Goal: Task Accomplishment & Management: Complete application form

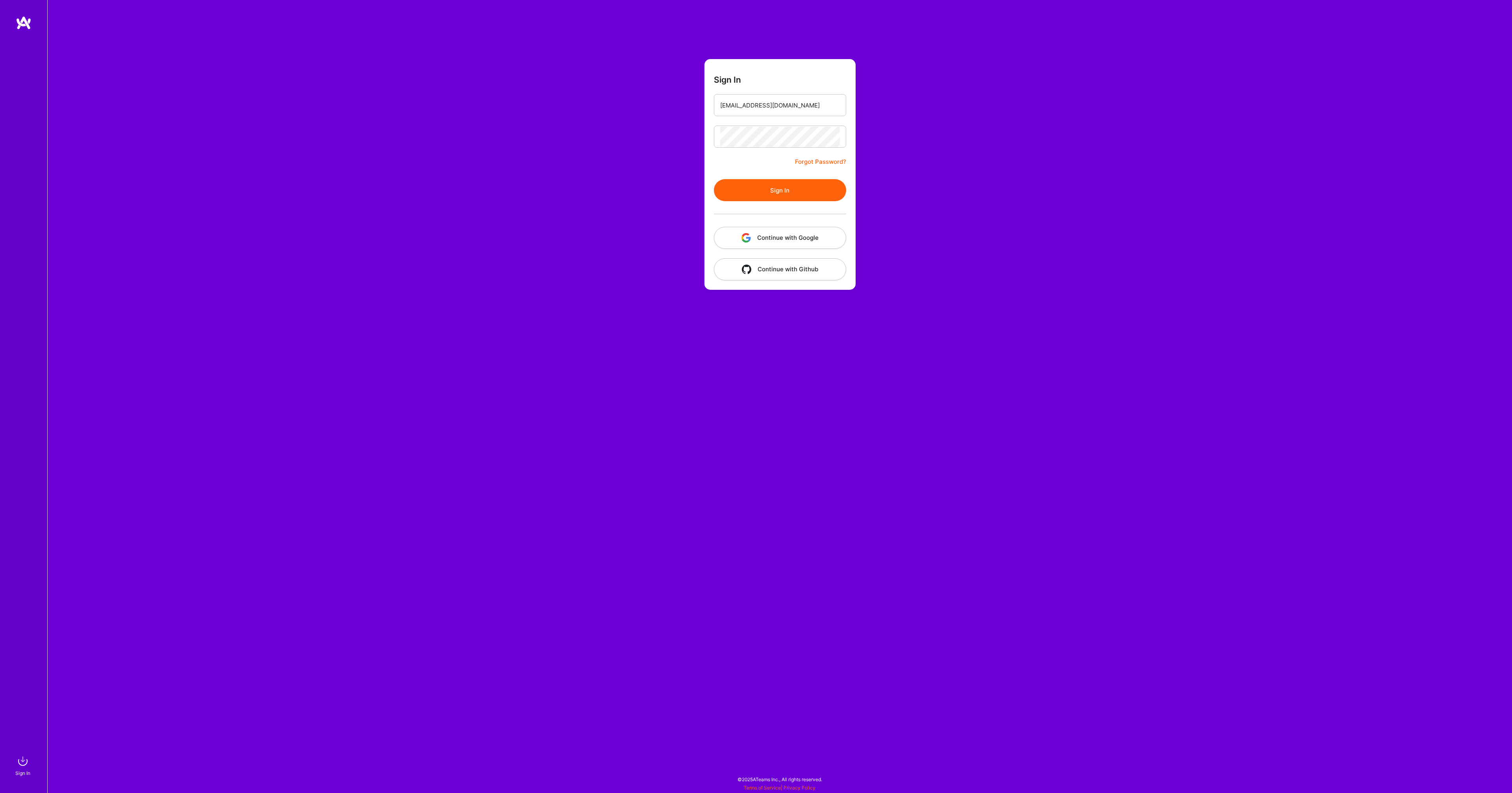
click at [787, 191] on button "Sign In" at bounding box center [780, 190] width 132 height 22
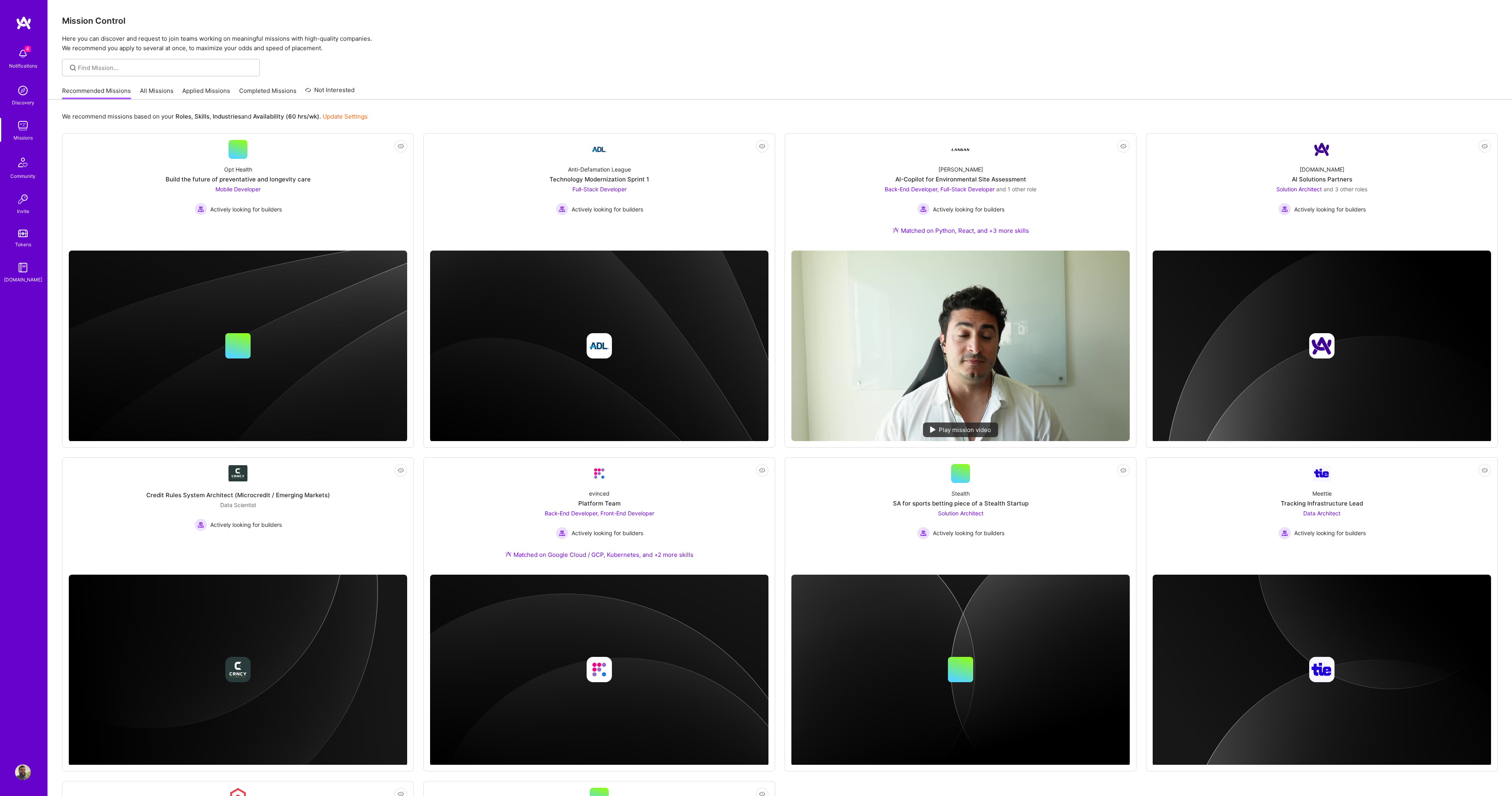
click at [204, 93] on link "Applied Missions" at bounding box center [206, 93] width 48 height 13
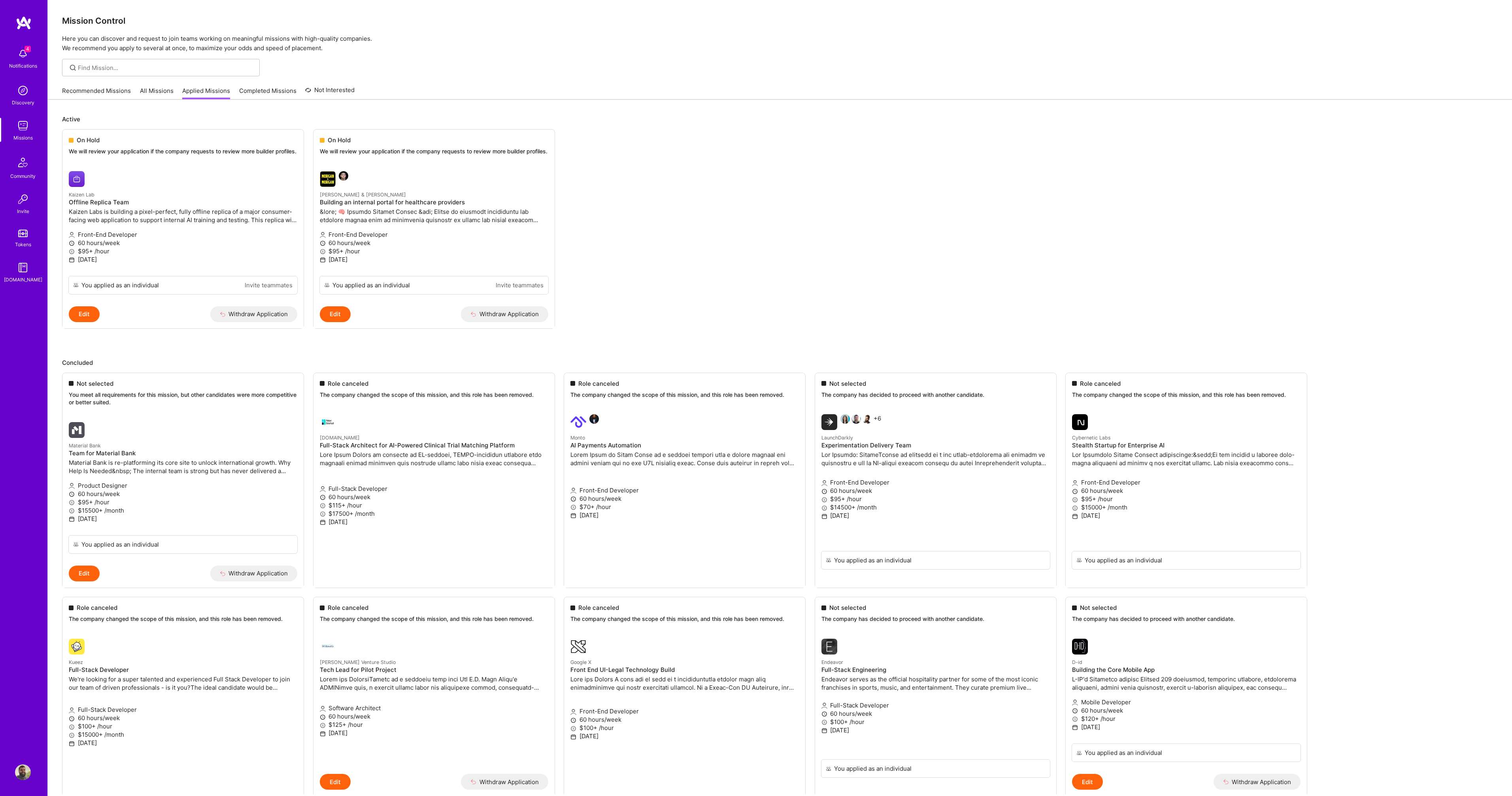
click at [97, 92] on link "Recommended Missions" at bounding box center [96, 93] width 69 height 13
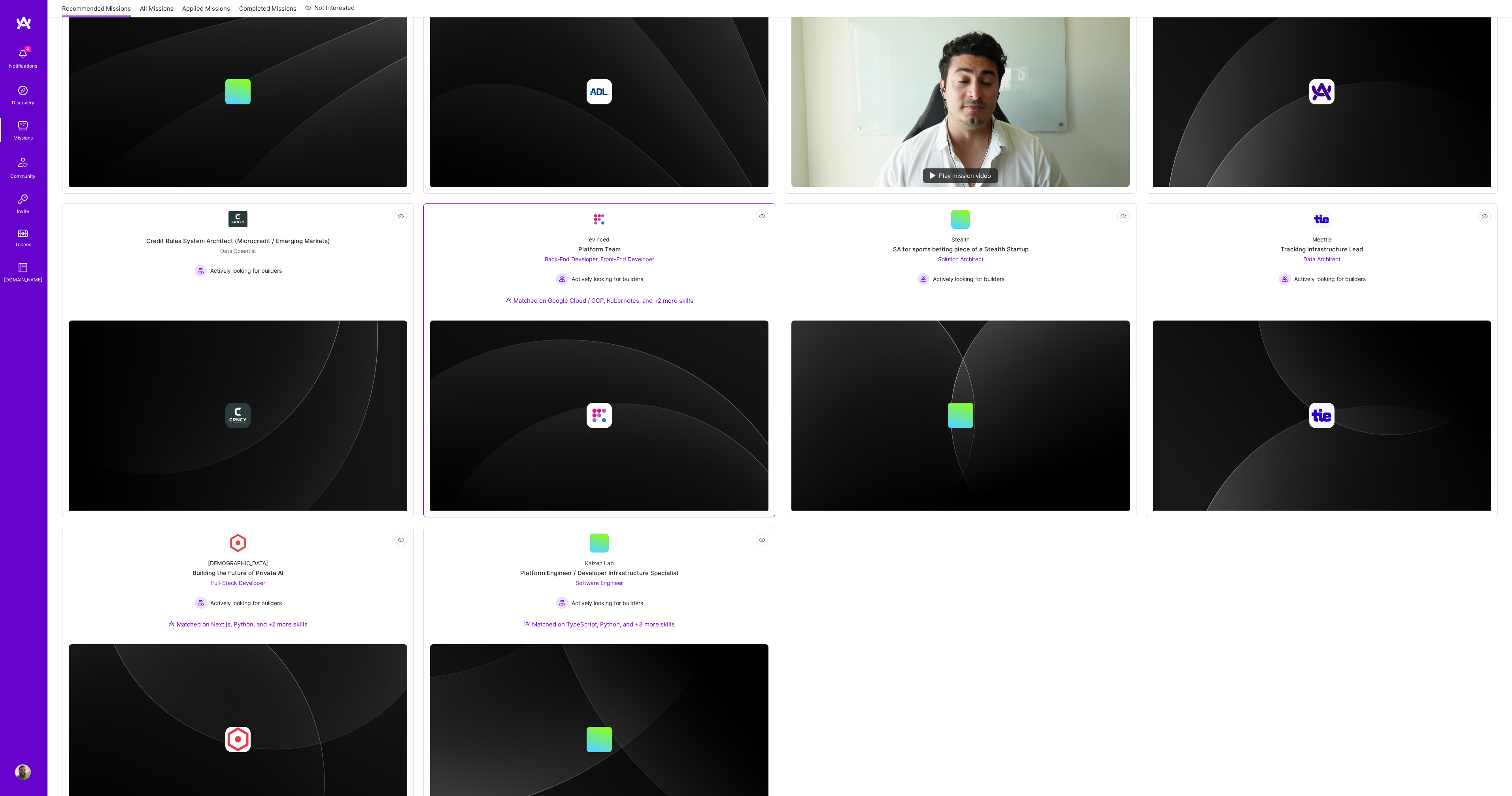
scroll to position [319, 0]
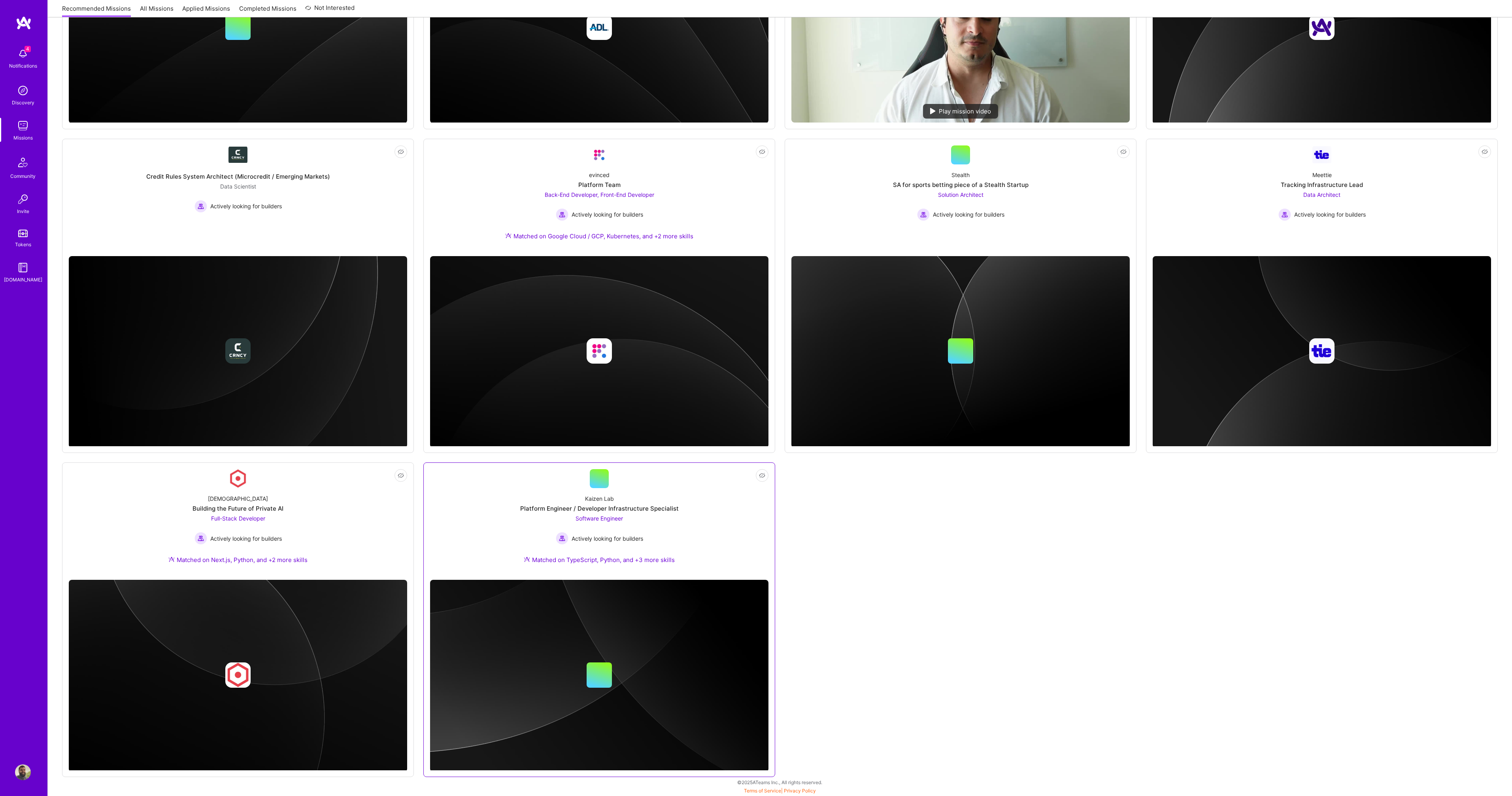
click at [674, 560] on div "Matched on TypeScript, Python, and +3 more skills" at bounding box center [599, 560] width 151 height 9
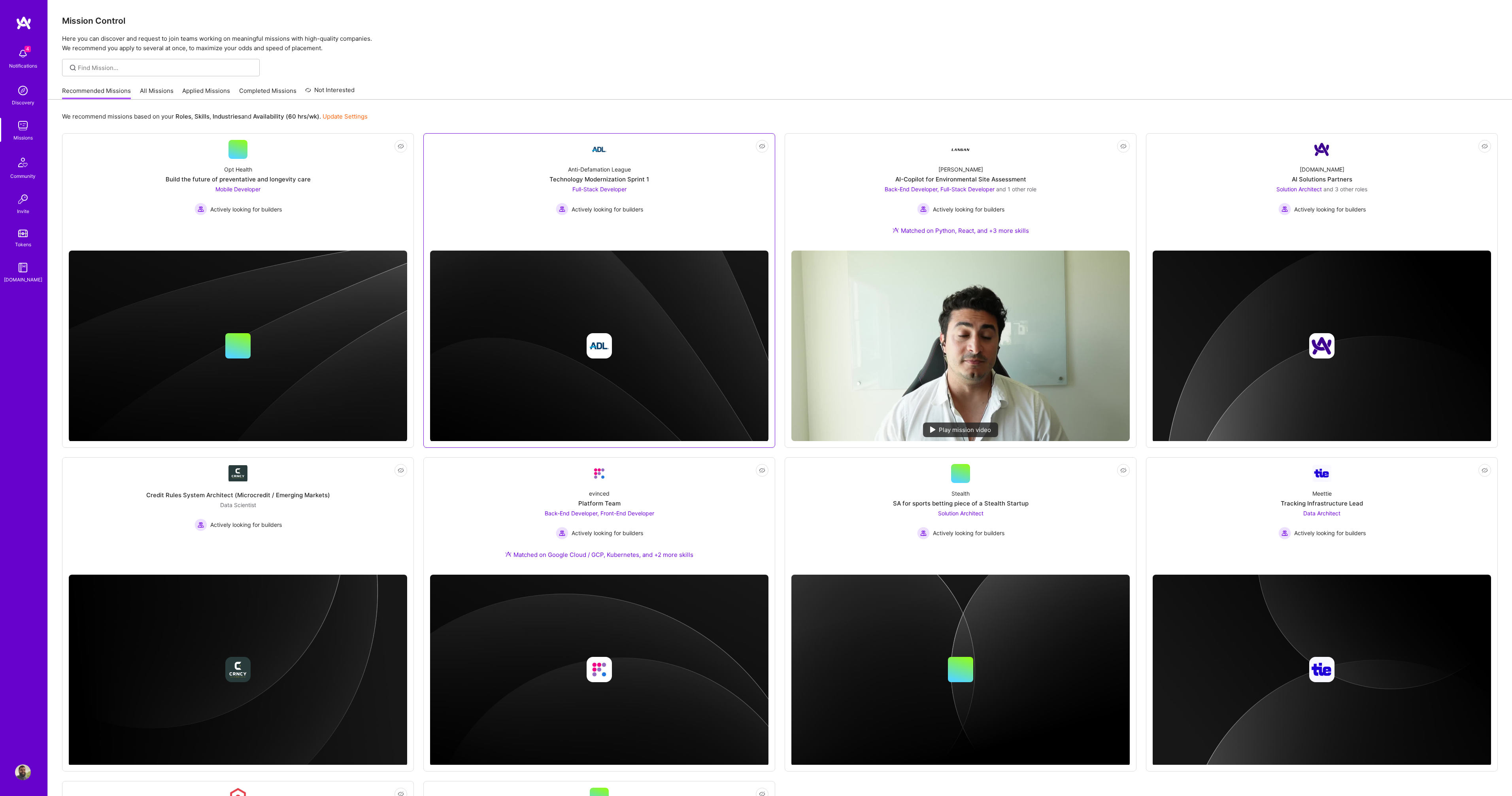
click at [607, 181] on div "Technology Modernization Sprint 1" at bounding box center [599, 179] width 99 height 9
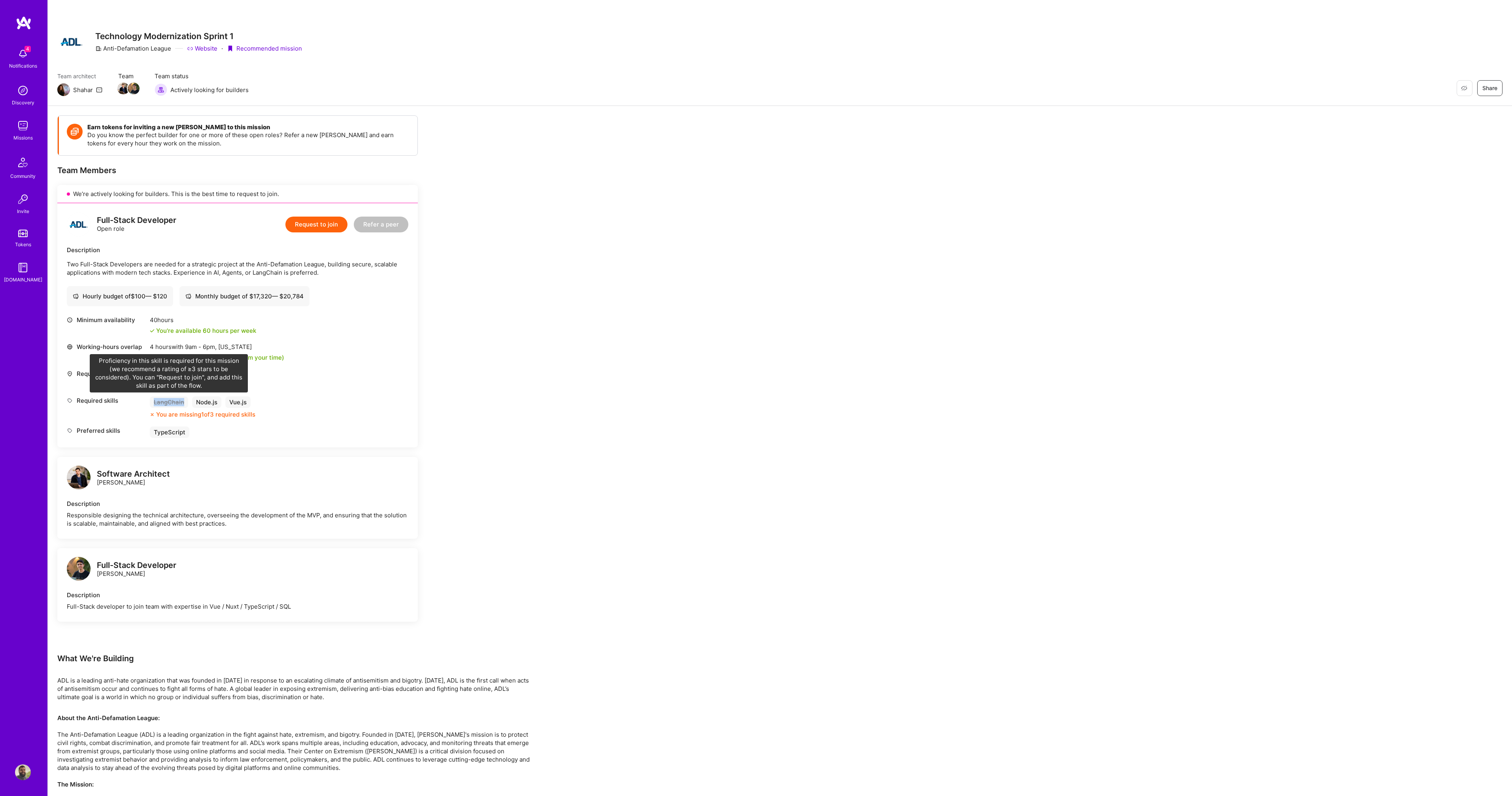
drag, startPoint x: 184, startPoint y: 402, endPoint x: 160, endPoint y: 403, distance: 24.0
click at [154, 401] on div "LangChain" at bounding box center [168, 401] width 38 height 12
click at [760, 222] on div "Earn tokens for inviting a new A.Teamer to this mission Do you know the perfect…" at bounding box center [780, 503] width 1464 height 794
click at [478, 89] on div "Team architect Shahar Team Team status Actively looking for builders Restore No…" at bounding box center [780, 84] width 1445 height 24
click at [769, 239] on div "Earn tokens for inviting a new A.Teamer to this mission Do you know the perfect…" at bounding box center [780, 503] width 1464 height 794
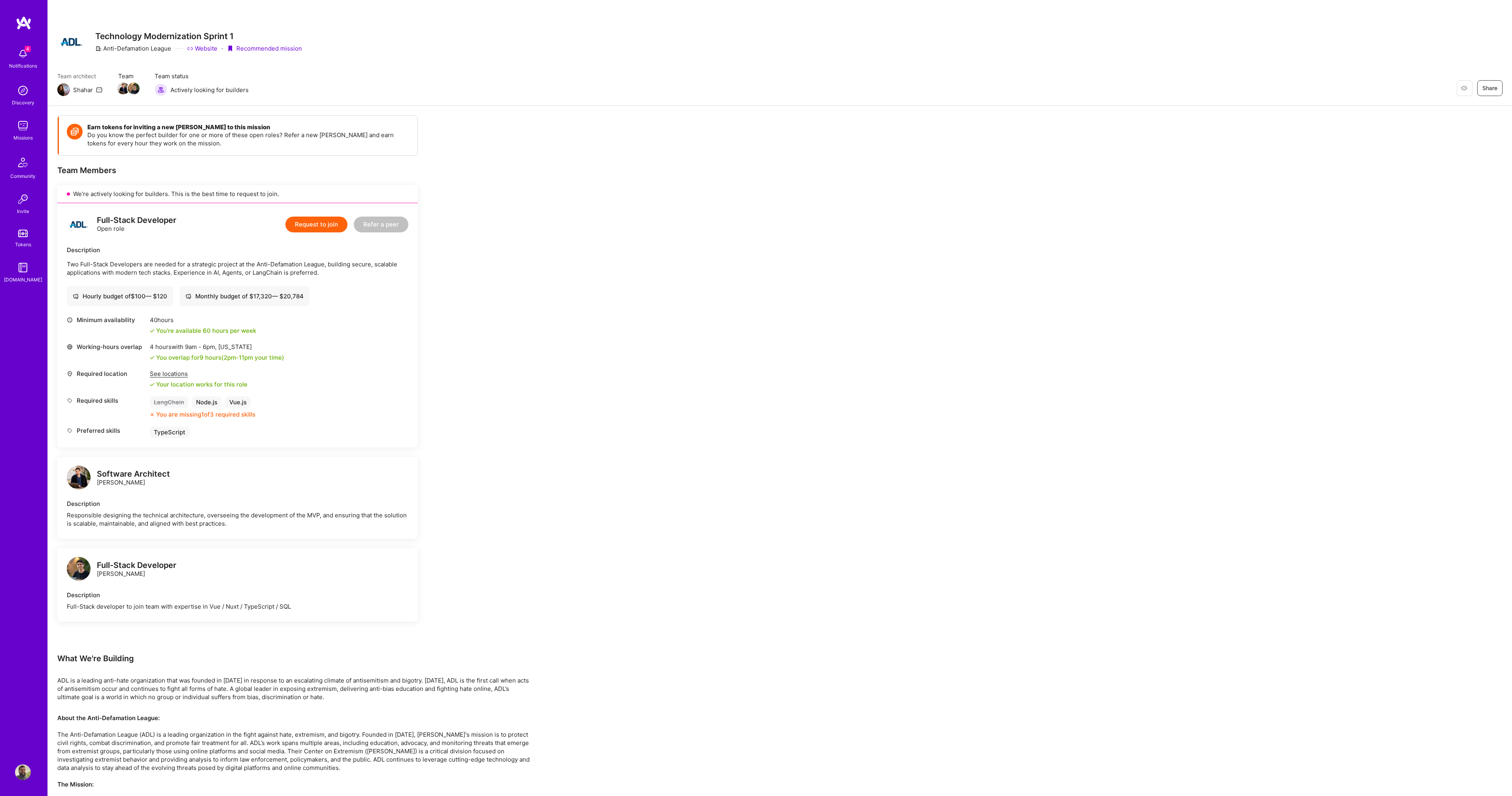
click at [655, 331] on div "Earn tokens for inviting a new A.Teamer to this mission Do you know the perfect…" at bounding box center [780, 503] width 1464 height 794
click at [321, 226] on button "Request to join" at bounding box center [316, 224] width 62 height 16
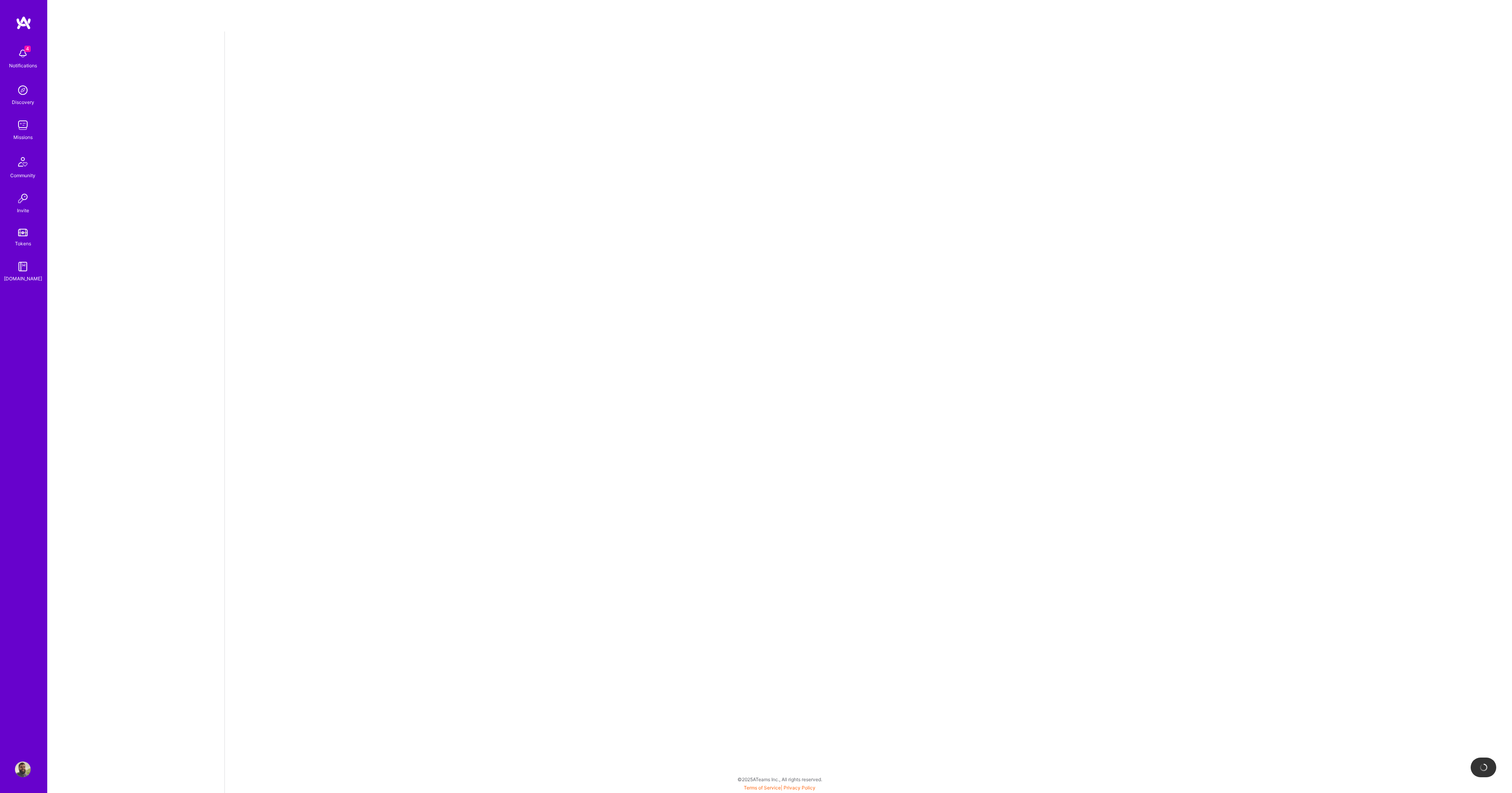
select select "PT"
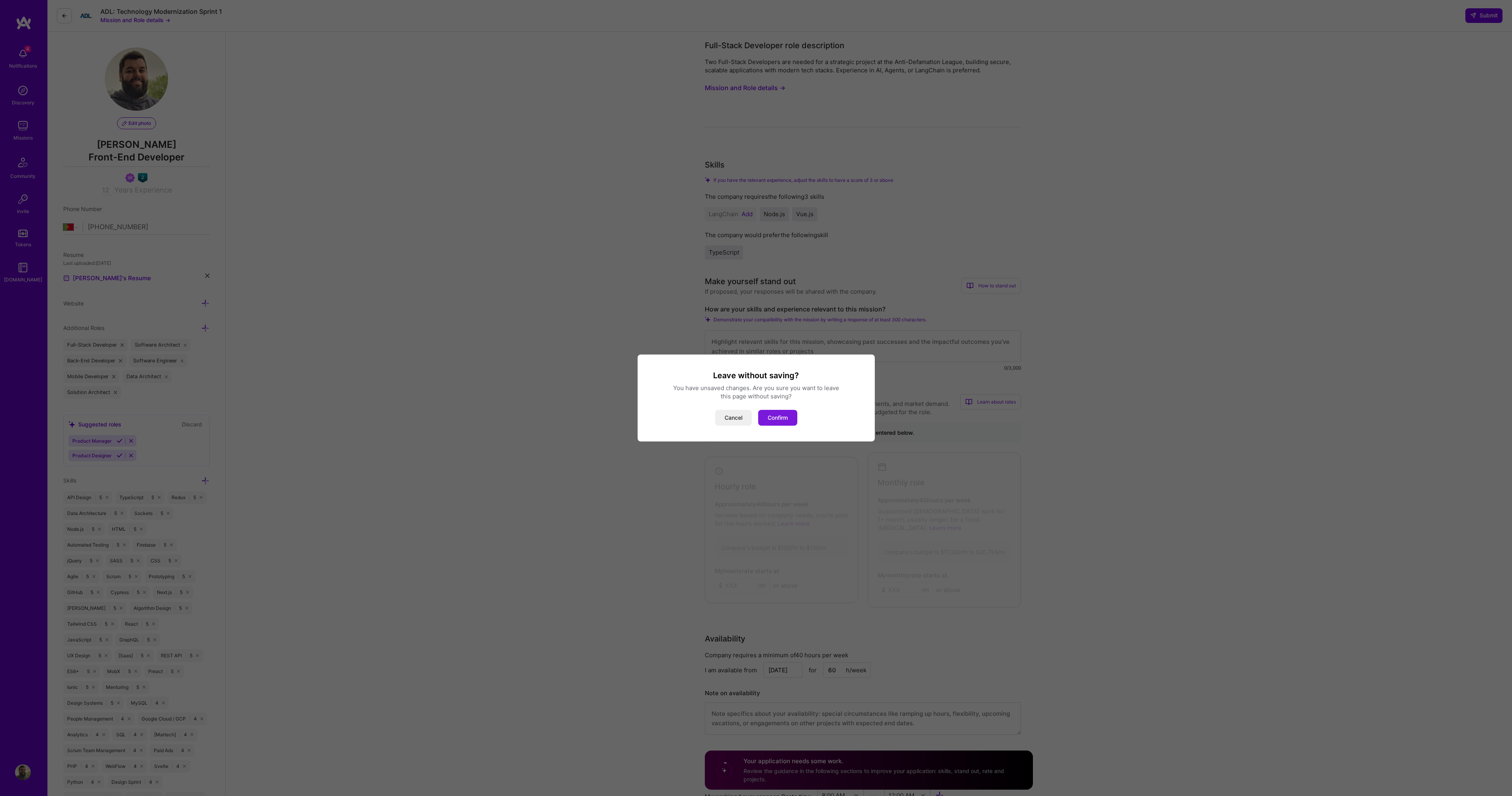
click at [775, 422] on button "Confirm" at bounding box center [778, 418] width 39 height 16
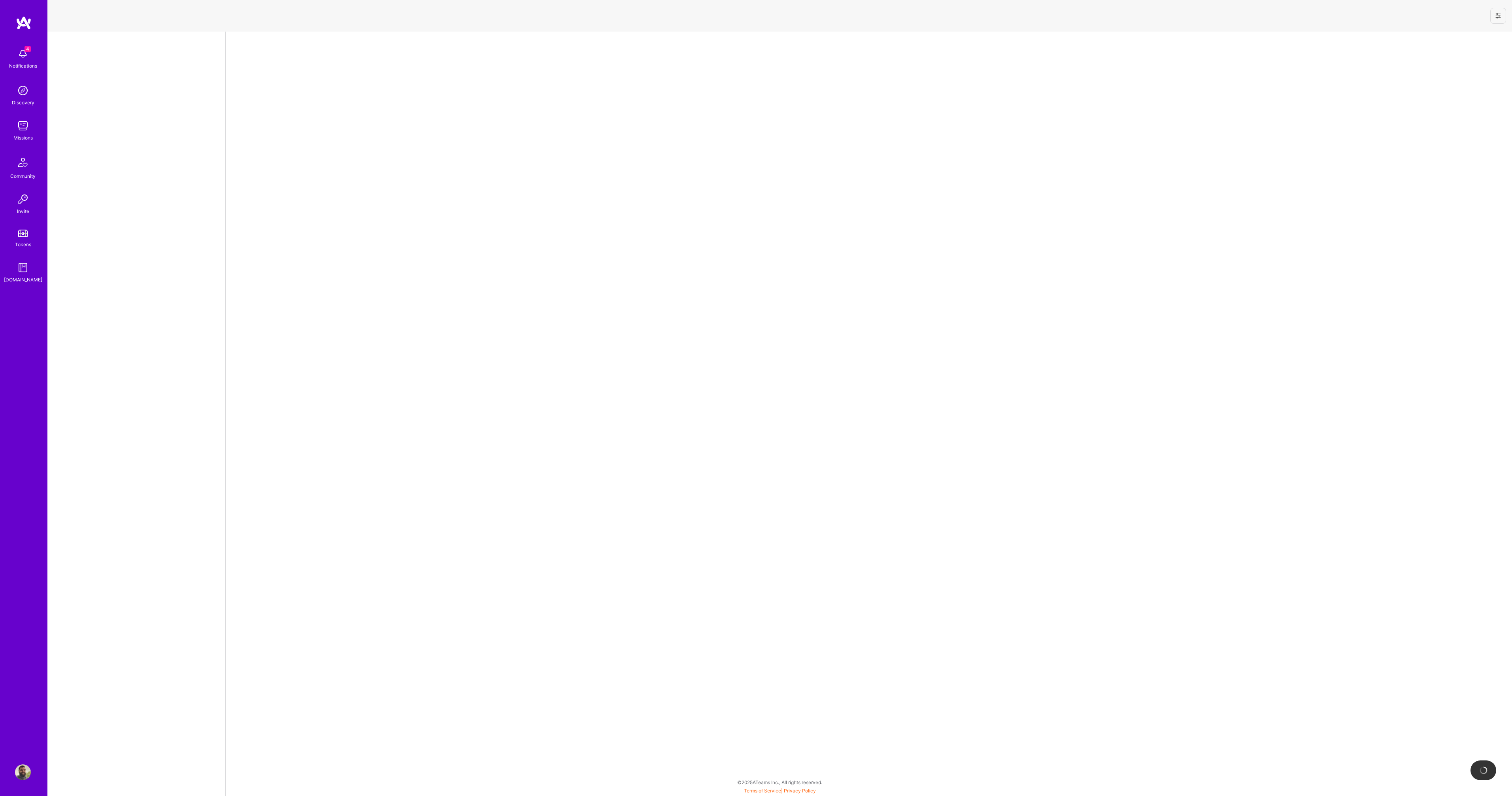
select select "PT"
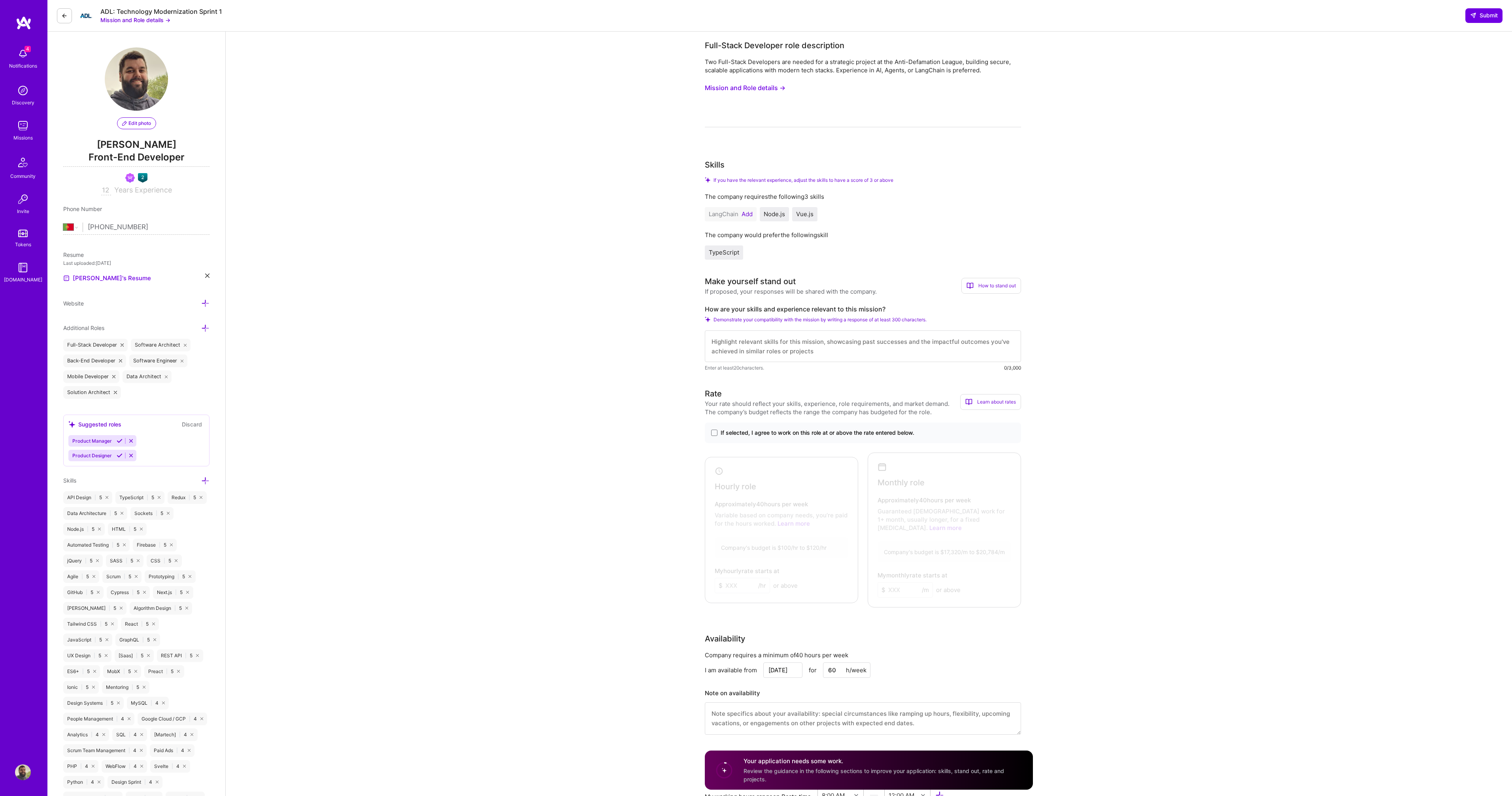
click at [22, 132] on img at bounding box center [22, 126] width 16 height 16
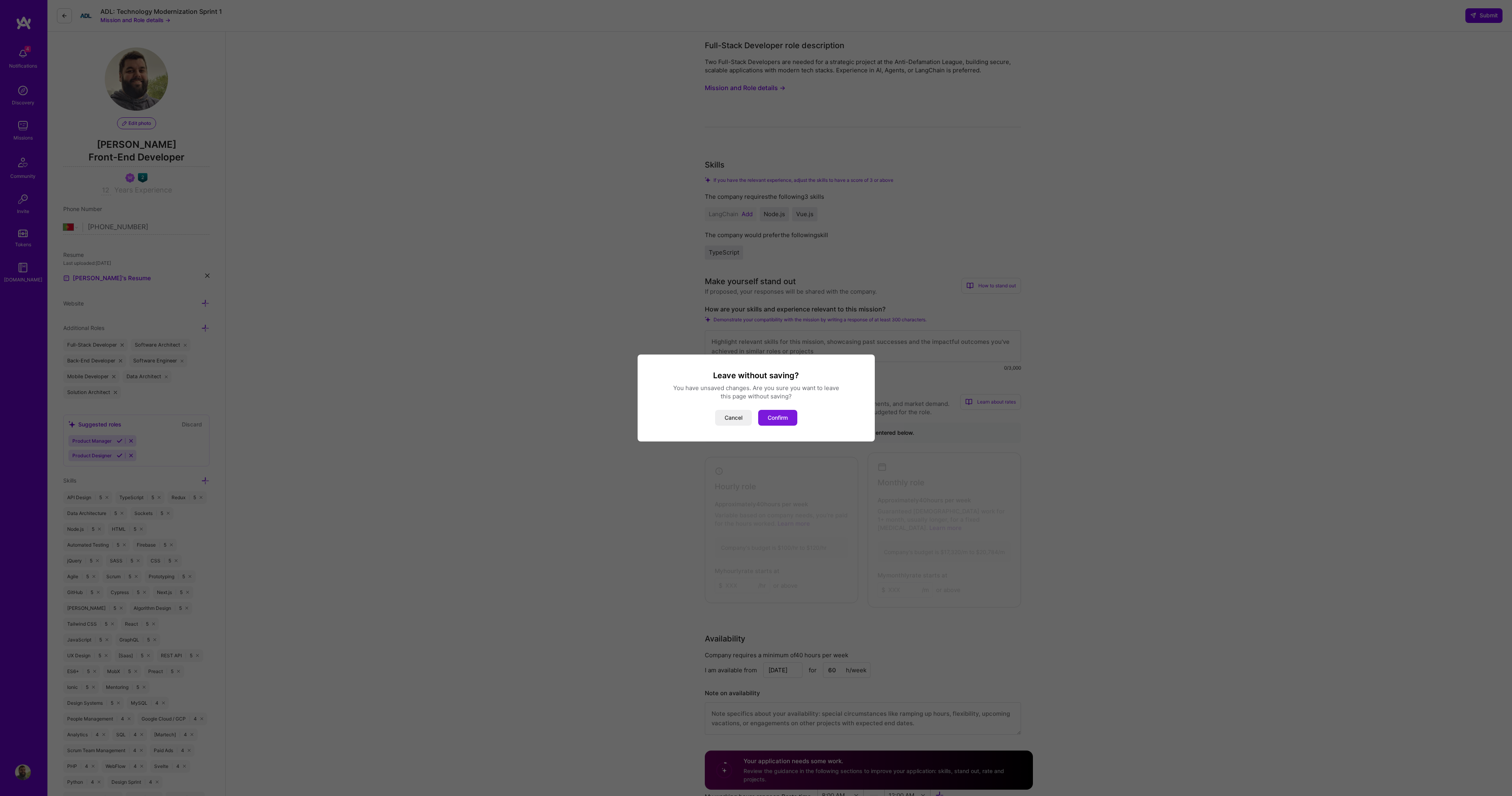
click at [780, 412] on button "Confirm" at bounding box center [778, 418] width 39 height 16
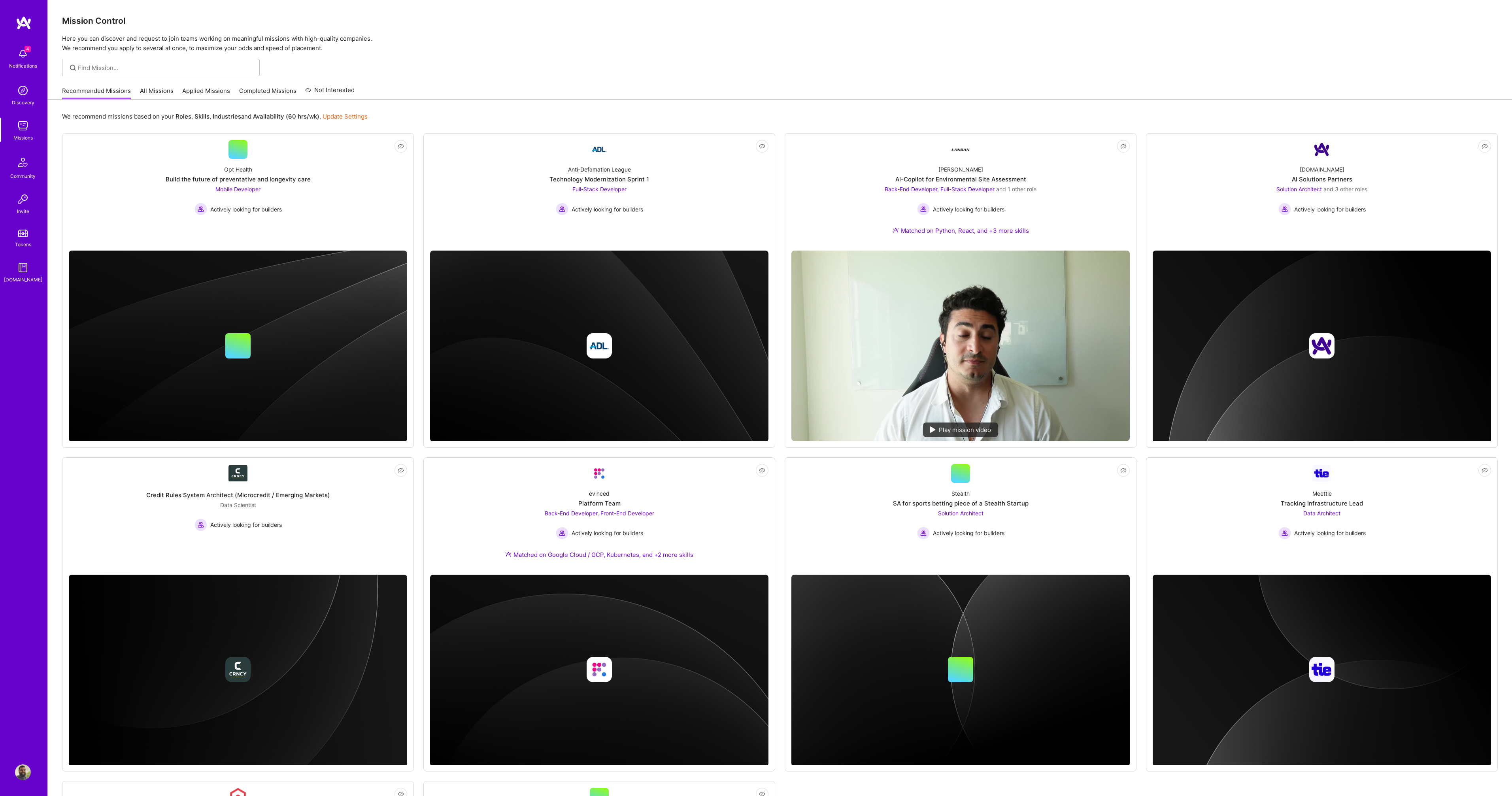
click at [650, 64] on div at bounding box center [780, 67] width 1464 height 17
